Goal: Task Accomplishment & Management: Complete application form

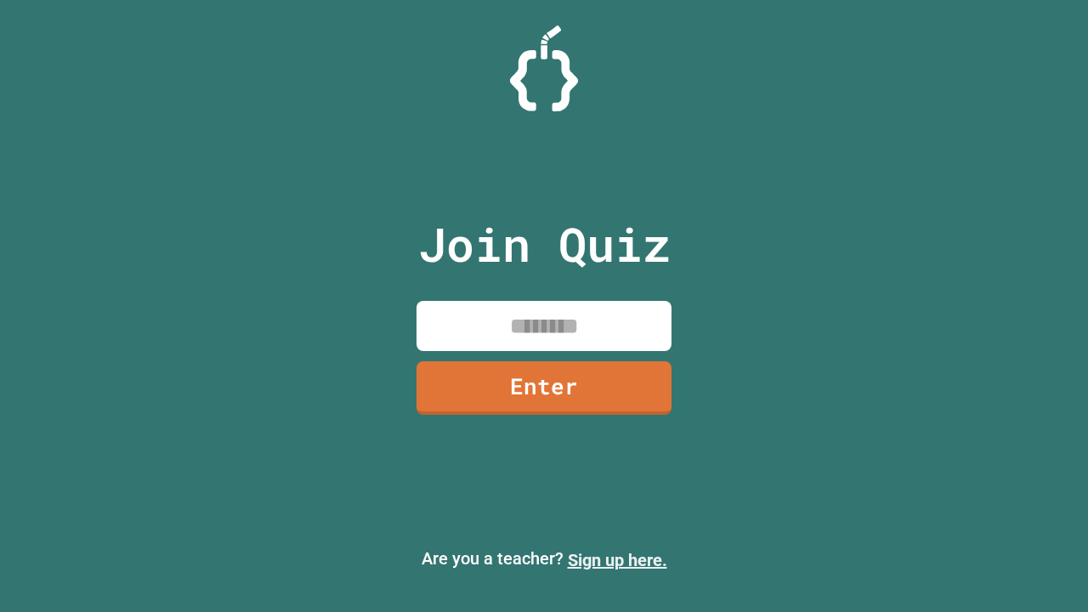
click at [617, 560] on link "Sign up here." at bounding box center [617, 560] width 99 height 20
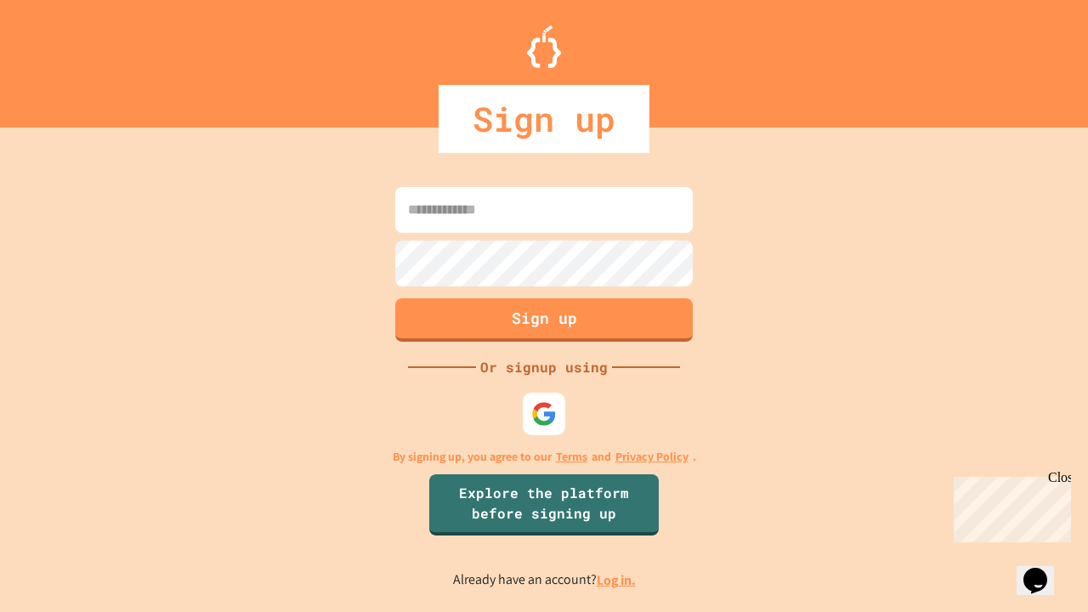
click at [617, 580] on link "Log in." at bounding box center [616, 580] width 39 height 18
